Goal: Information Seeking & Learning: Learn about a topic

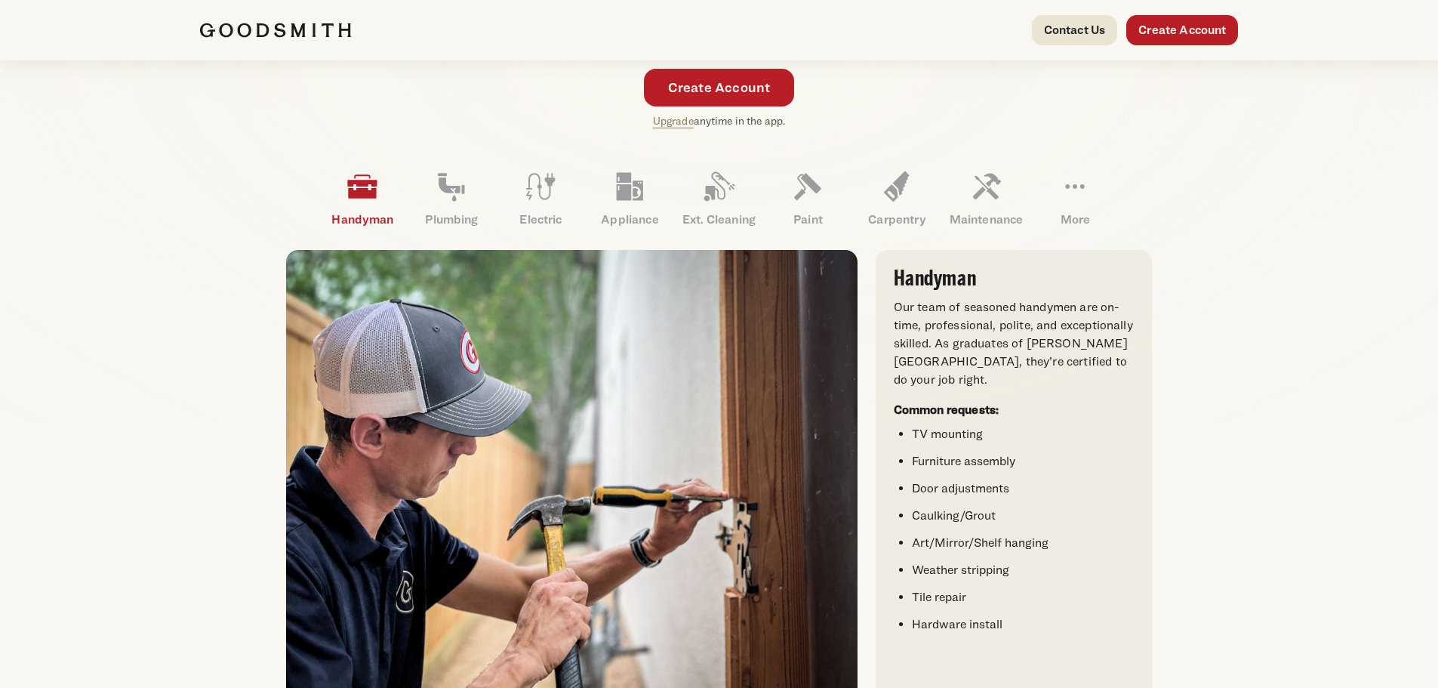
scroll to position [453, 0]
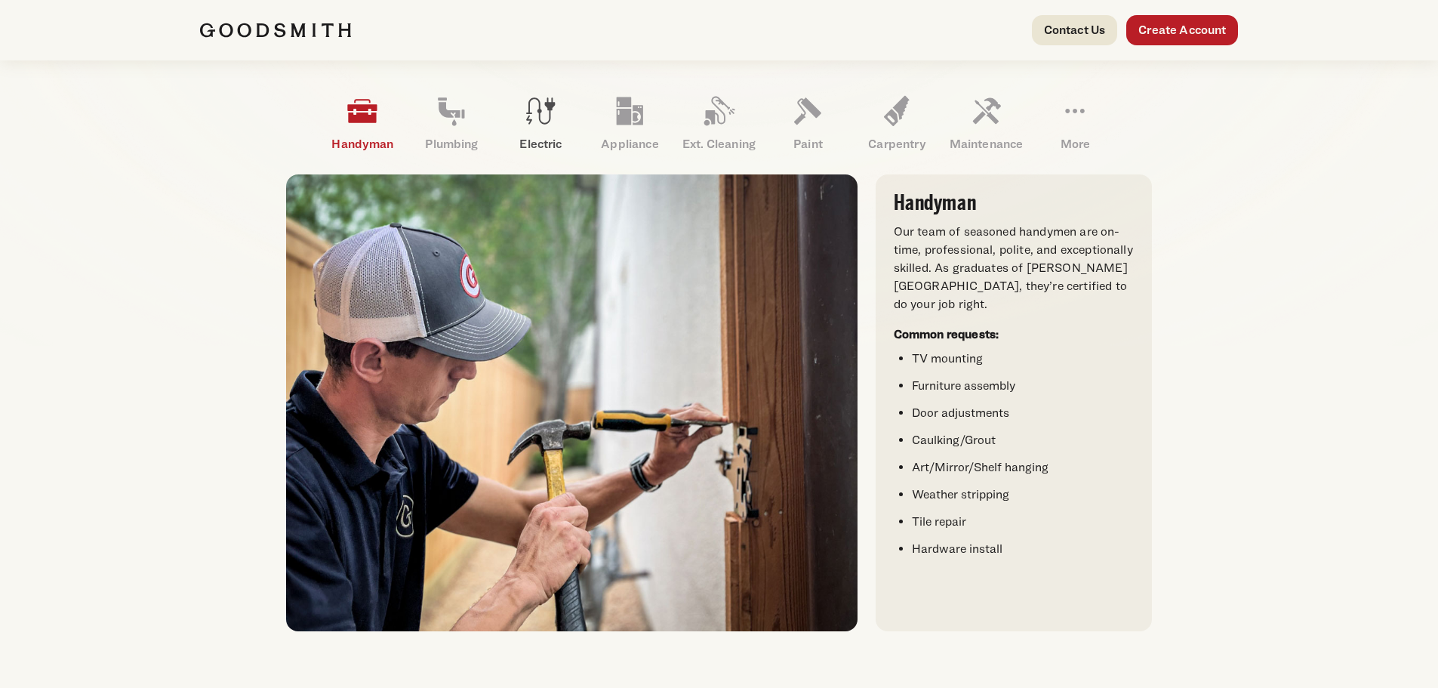
click at [532, 125] on icon at bounding box center [540, 111] width 36 height 36
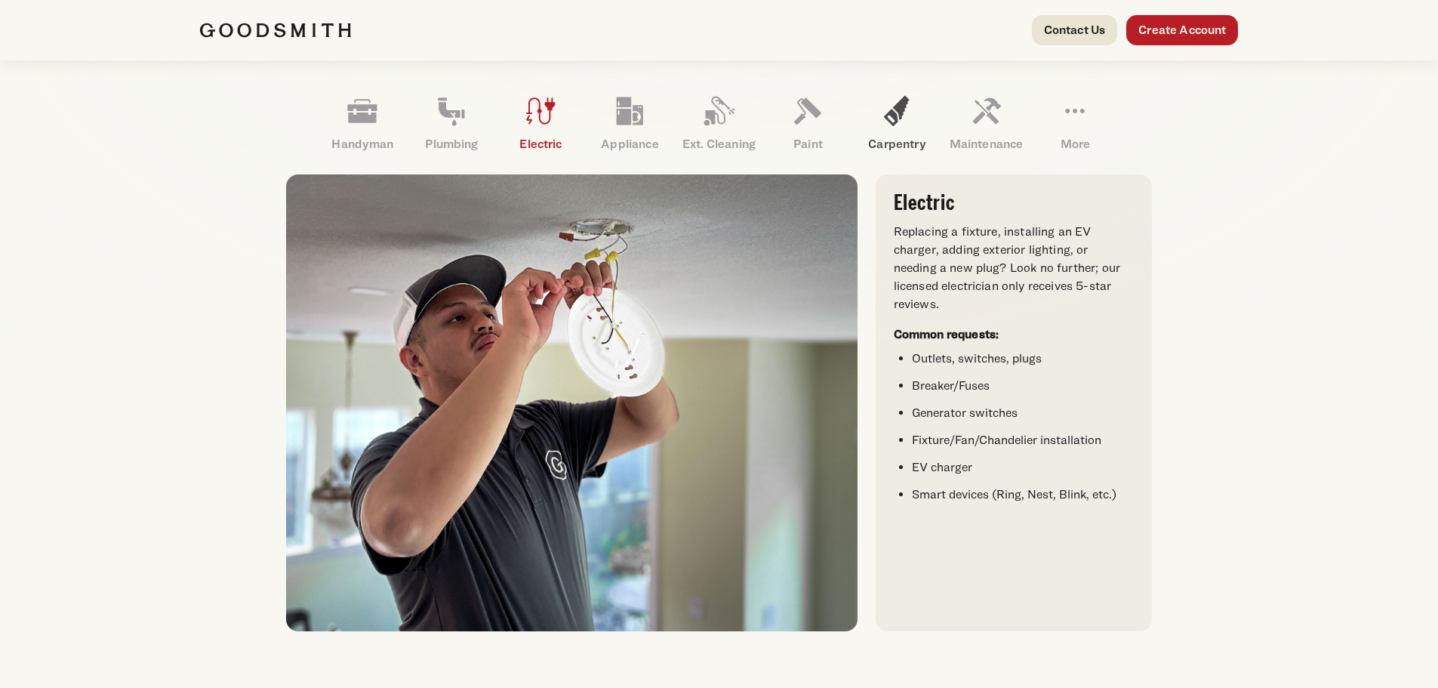
click at [885, 134] on link "Carpentry" at bounding box center [896, 123] width 89 height 78
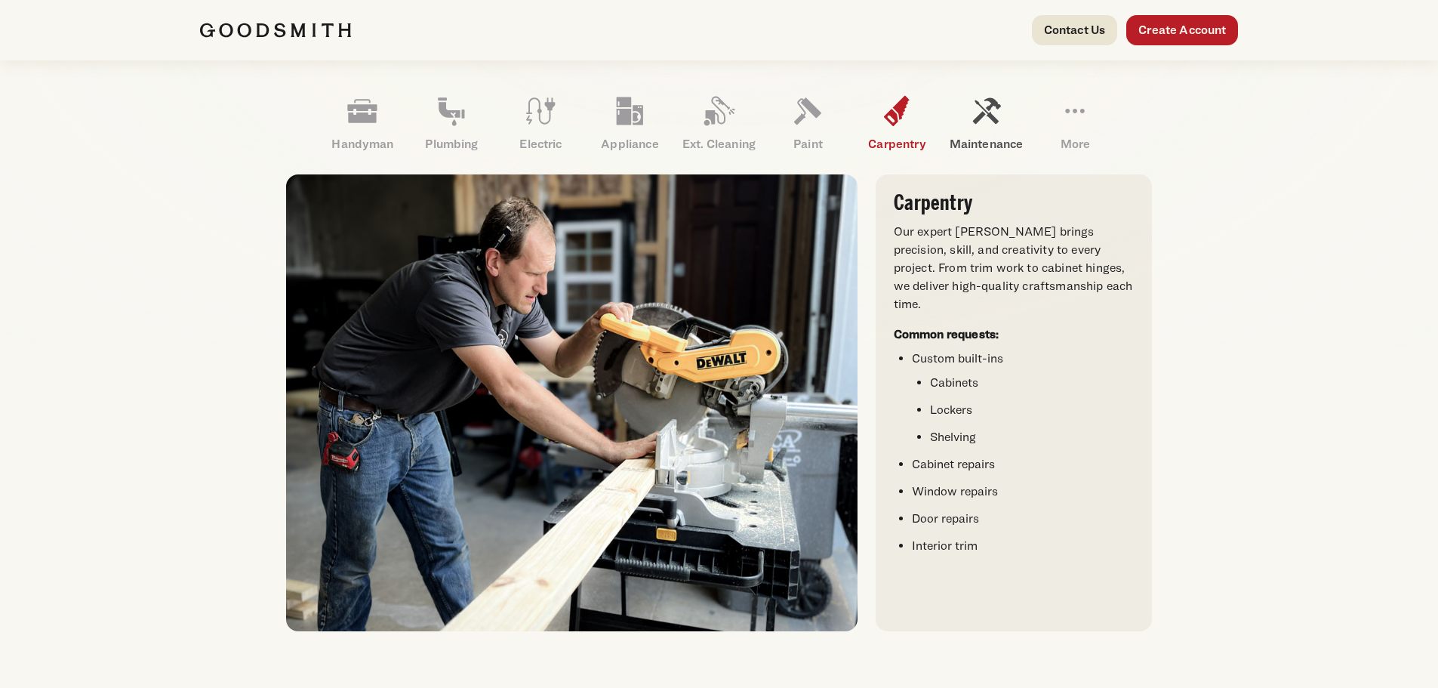
click at [1005, 140] on p "Maintenance" at bounding box center [985, 144] width 89 height 18
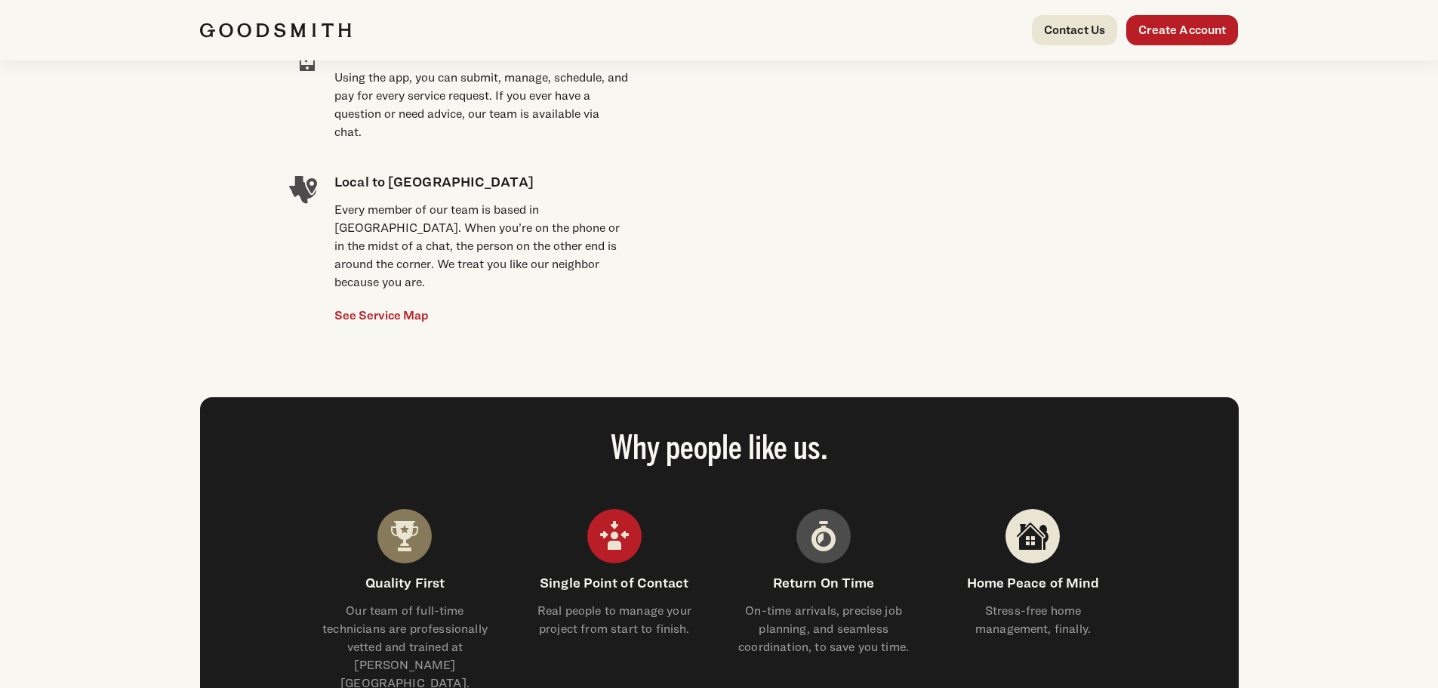
scroll to position [1283, 0]
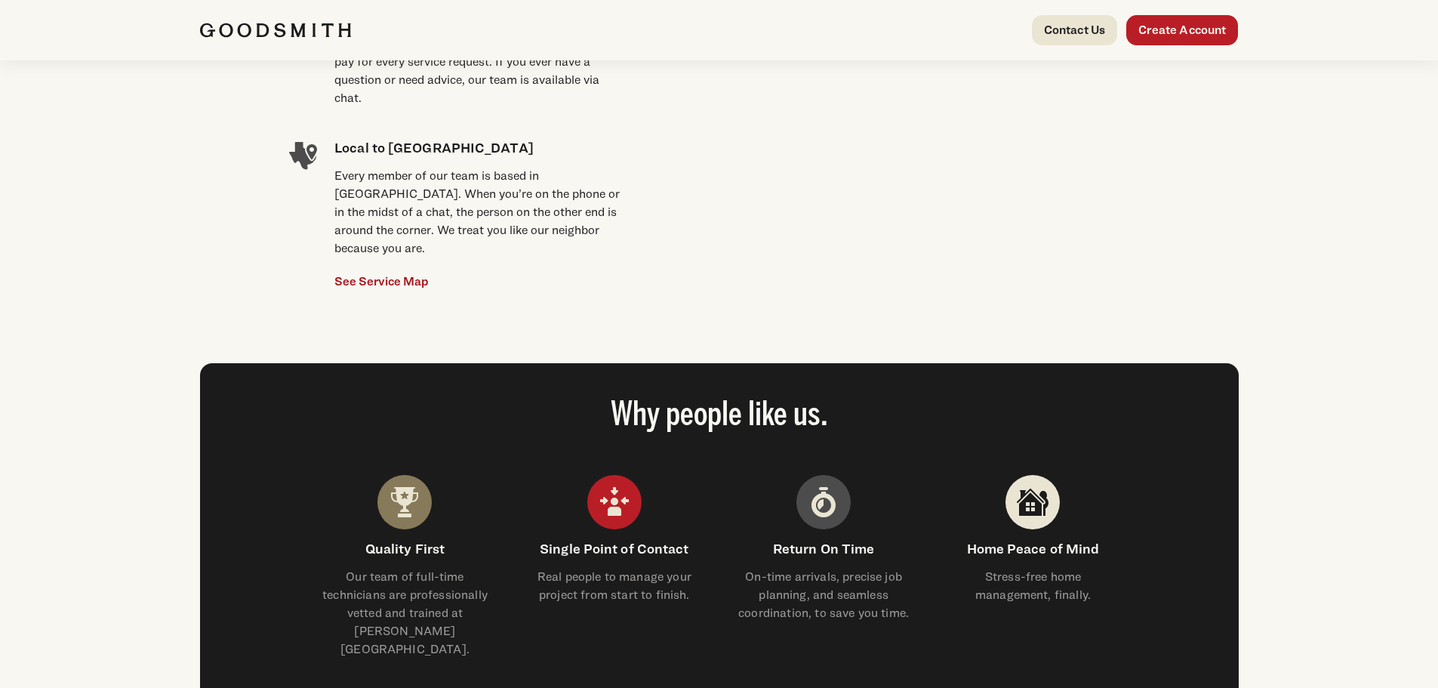
click at [372, 272] on link "See Service Map" at bounding box center [381, 281] width 94 height 18
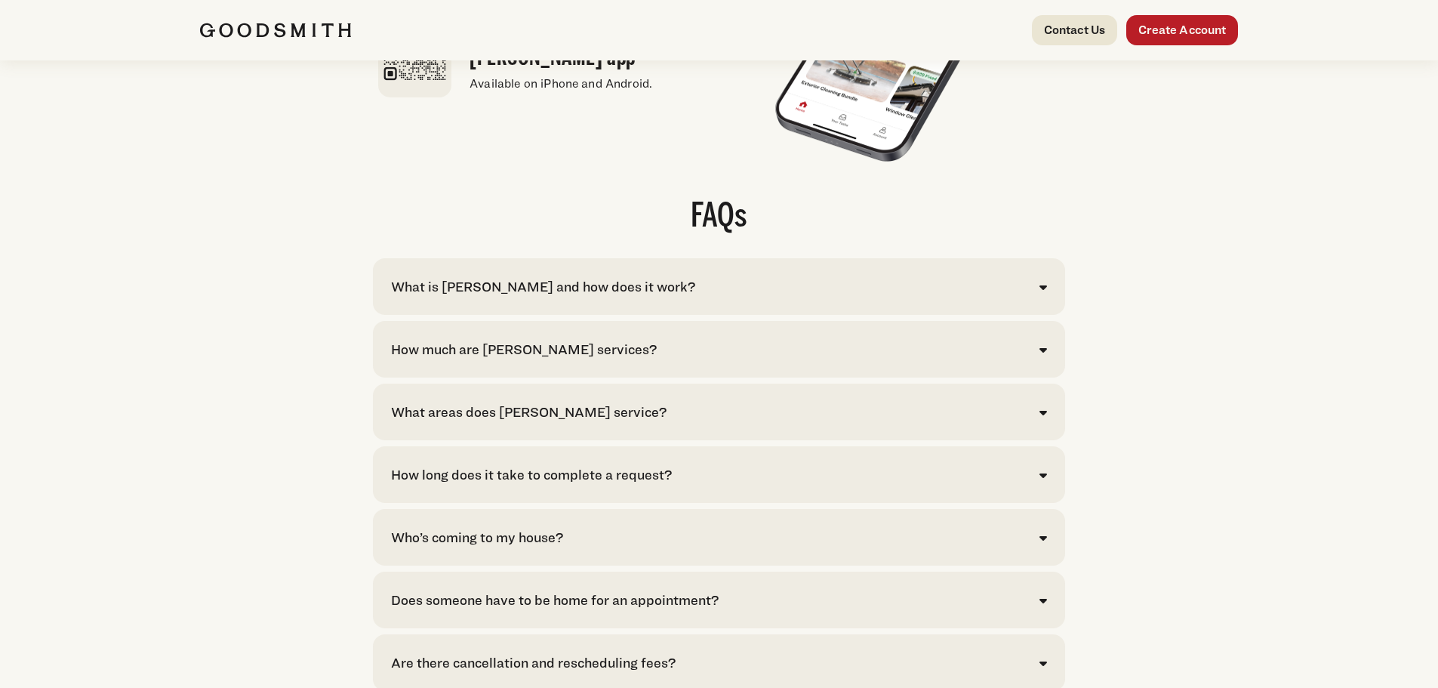
scroll to position [2944, 0]
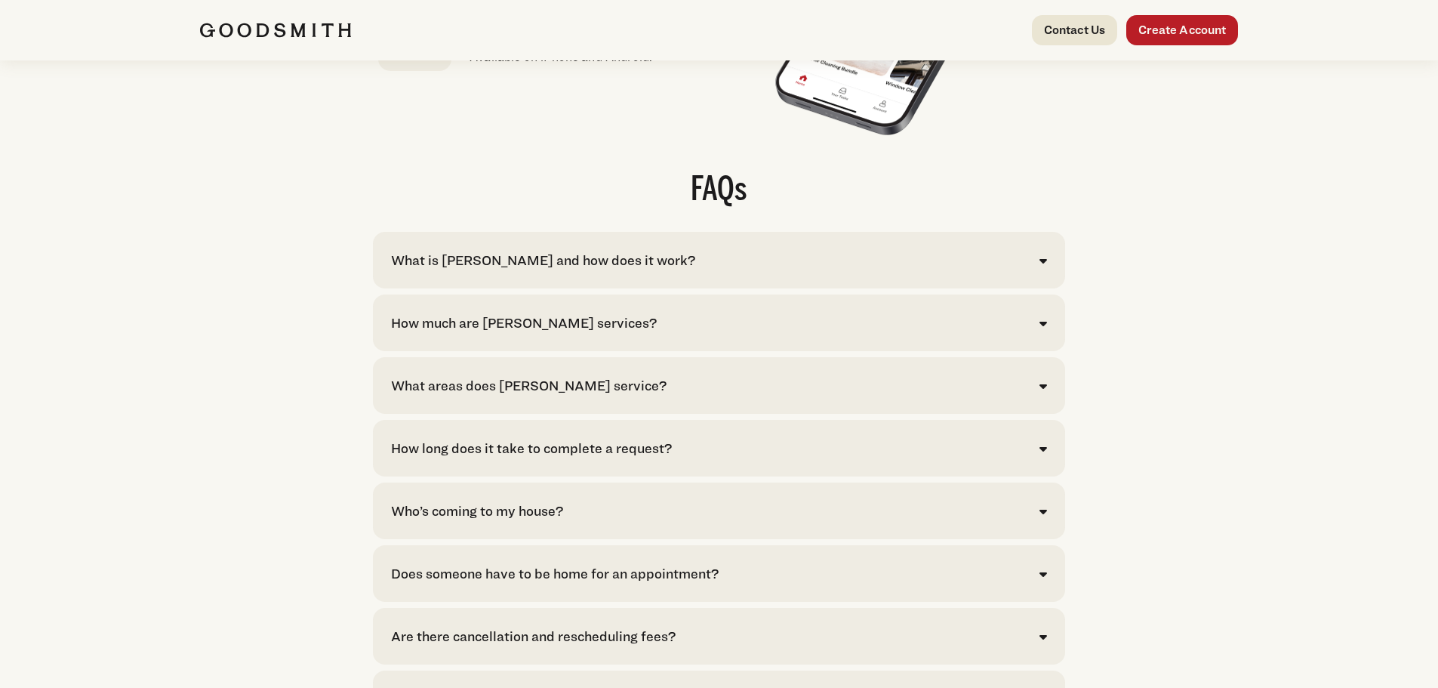
click at [1036, 333] on div "How much are [PERSON_NAME] services?" at bounding box center [719, 322] width 656 height 20
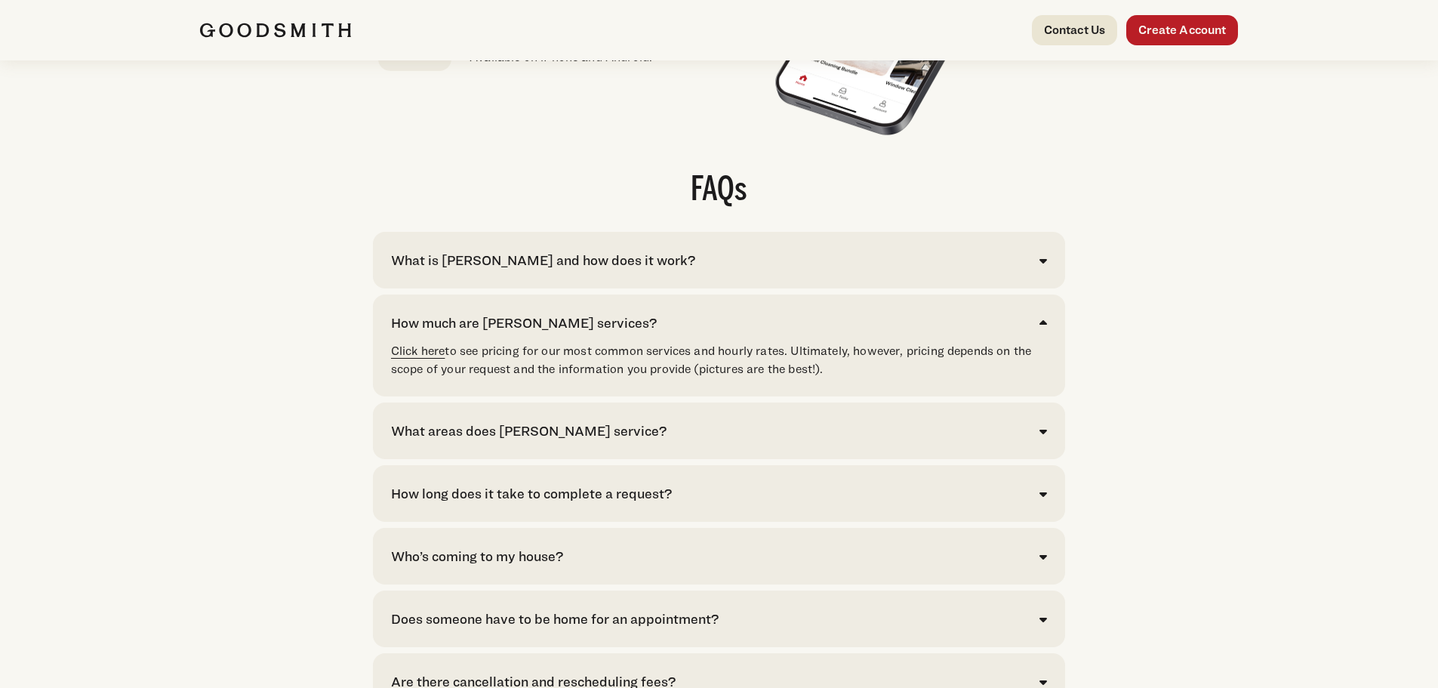
click at [407, 358] on link "Click here" at bounding box center [418, 350] width 54 height 14
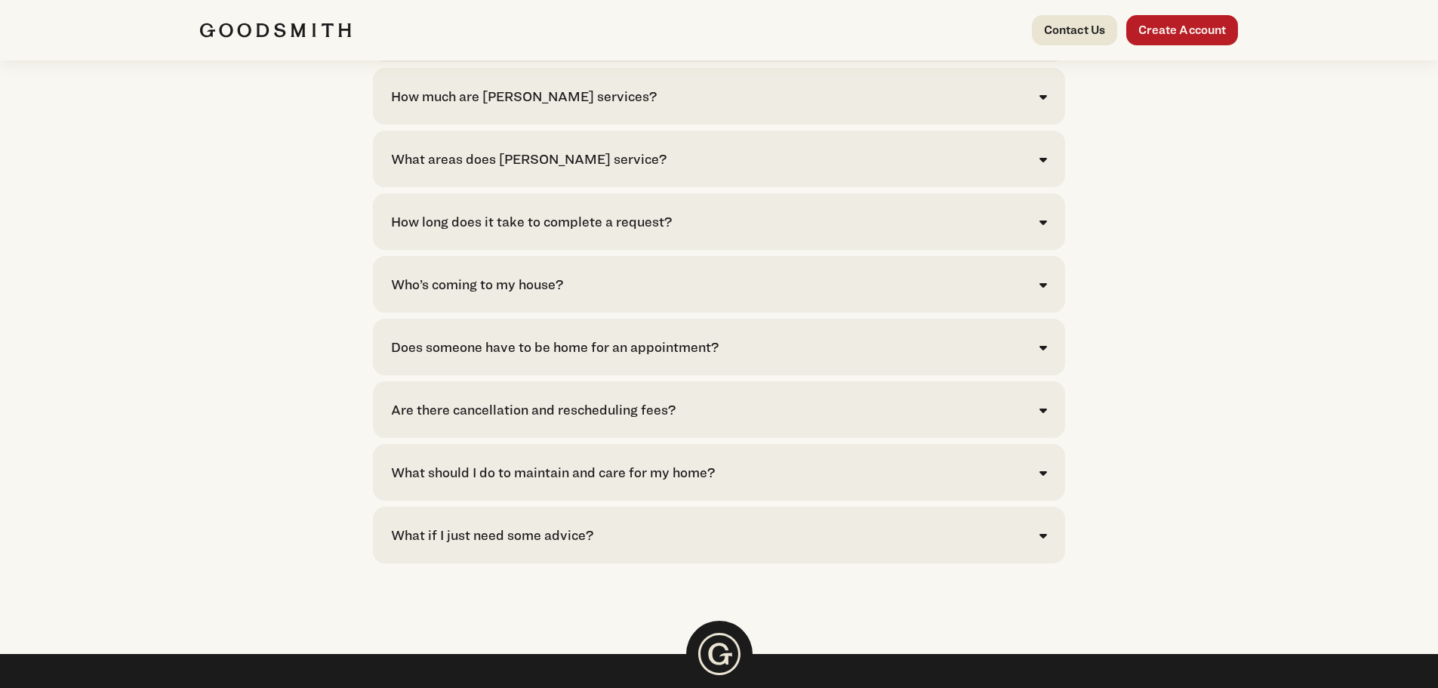
scroll to position [3245, 0]
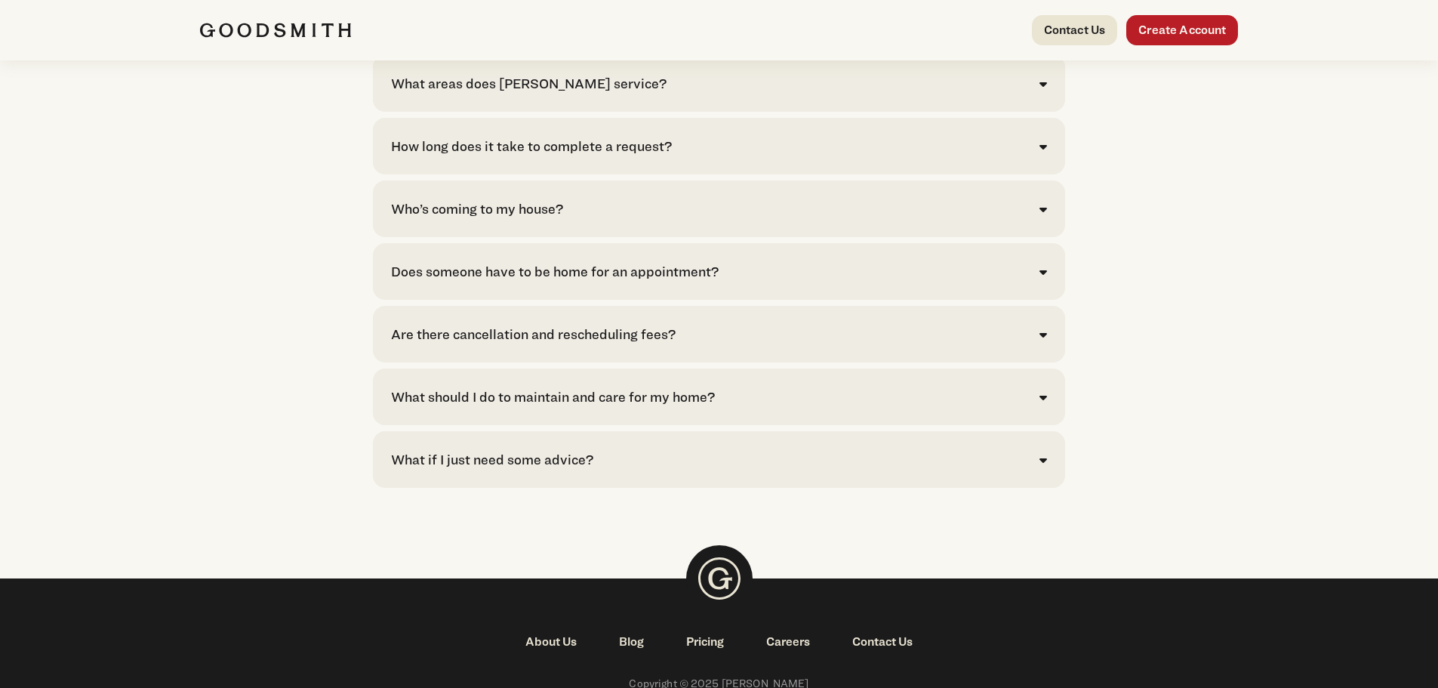
click at [489, 469] on div "What if I just need some advice?" at bounding box center [492, 459] width 202 height 20
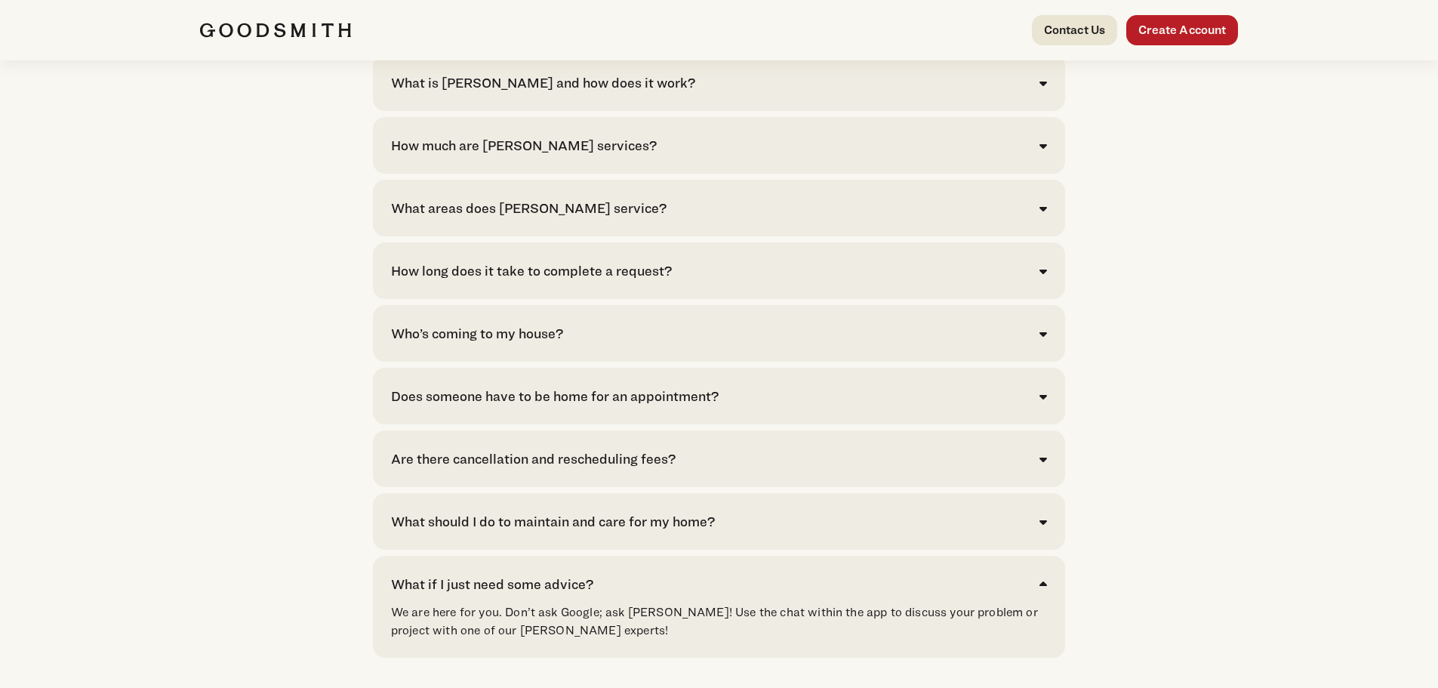
scroll to position [3094, 0]
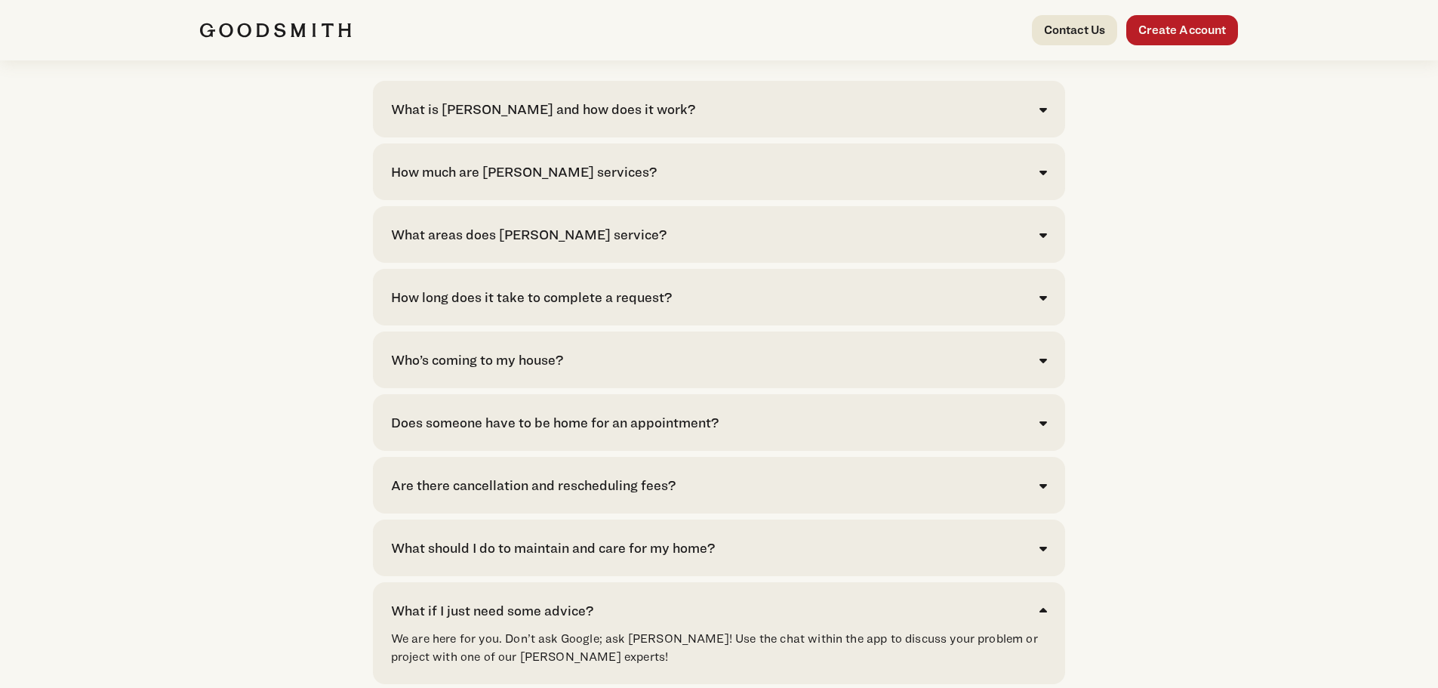
click at [448, 388] on div "Who’s coming to my house? 80% of requests spanning dozens of repairs are comple…" at bounding box center [719, 359] width 692 height 57
click at [451, 370] on div "Who’s coming to my house?" at bounding box center [477, 359] width 172 height 20
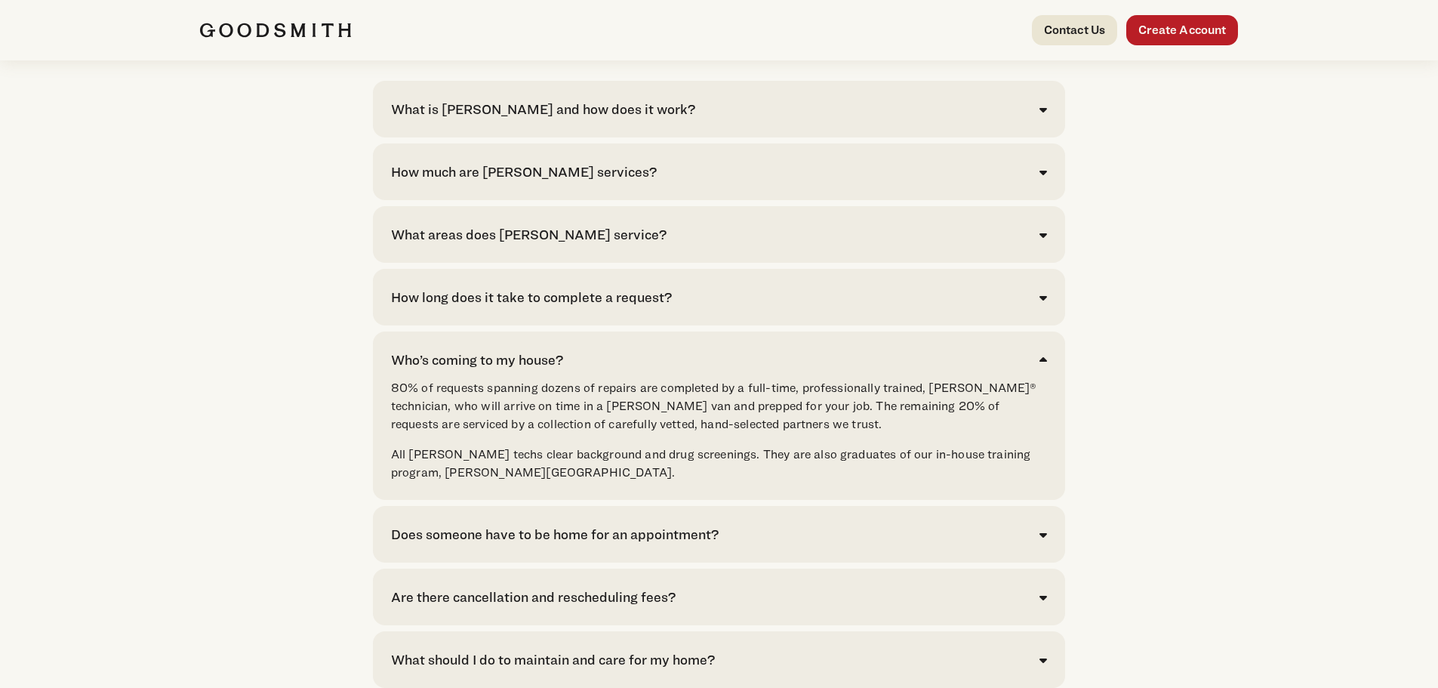
click at [442, 307] on div "How long does it take to complete a request?" at bounding box center [531, 297] width 281 height 20
